Goal: Find specific page/section: Find specific page/section

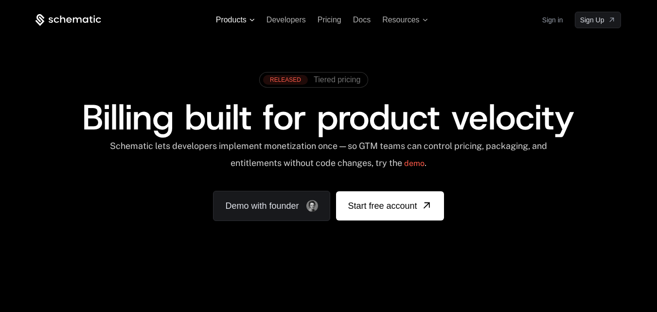
click at [250, 20] on icon at bounding box center [252, 19] width 5 height 3
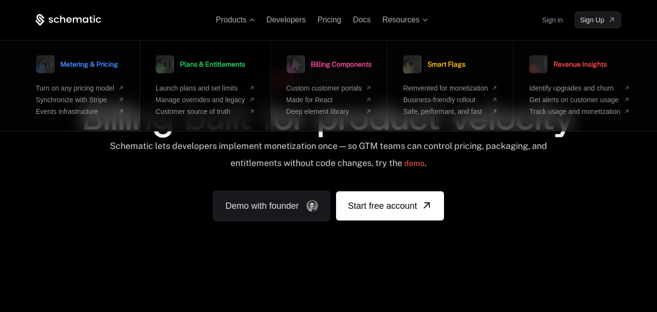
click at [177, 71] on icon at bounding box center [165, 64] width 24 height 24
click at [199, 62] on span "Plans & Entitlements" at bounding box center [212, 64] width 65 height 7
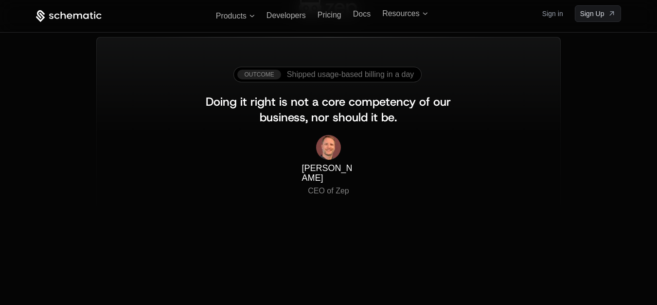
scroll to position [683, 0]
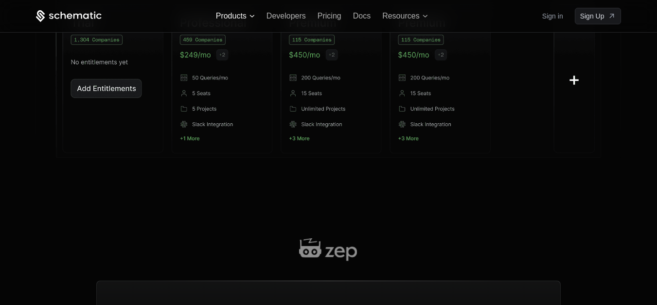
click at [248, 17] on span "Products" at bounding box center [235, 16] width 39 height 9
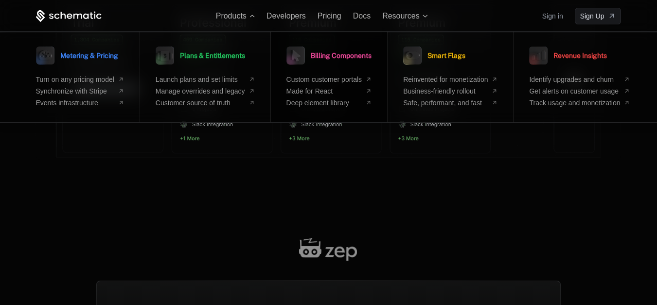
click at [332, 58] on span "Billing Components" at bounding box center [341, 55] width 61 height 7
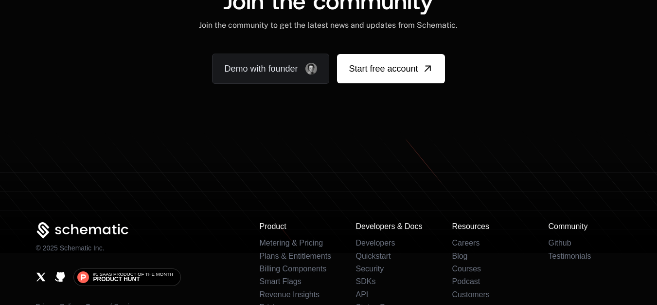
scroll to position [2432, 0]
